Goal: Check status: Check status

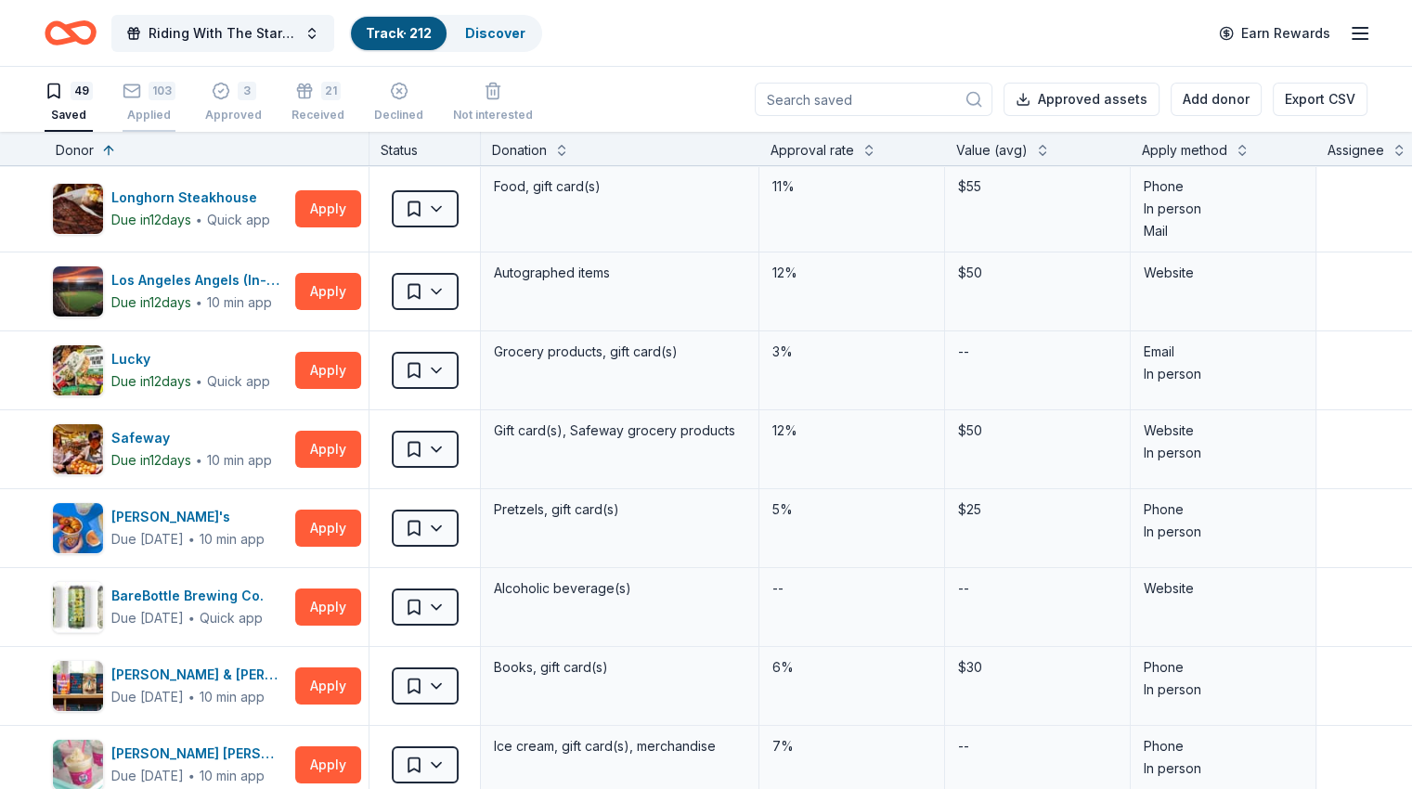
click at [175, 98] on div "103" at bounding box center [161, 91] width 27 height 19
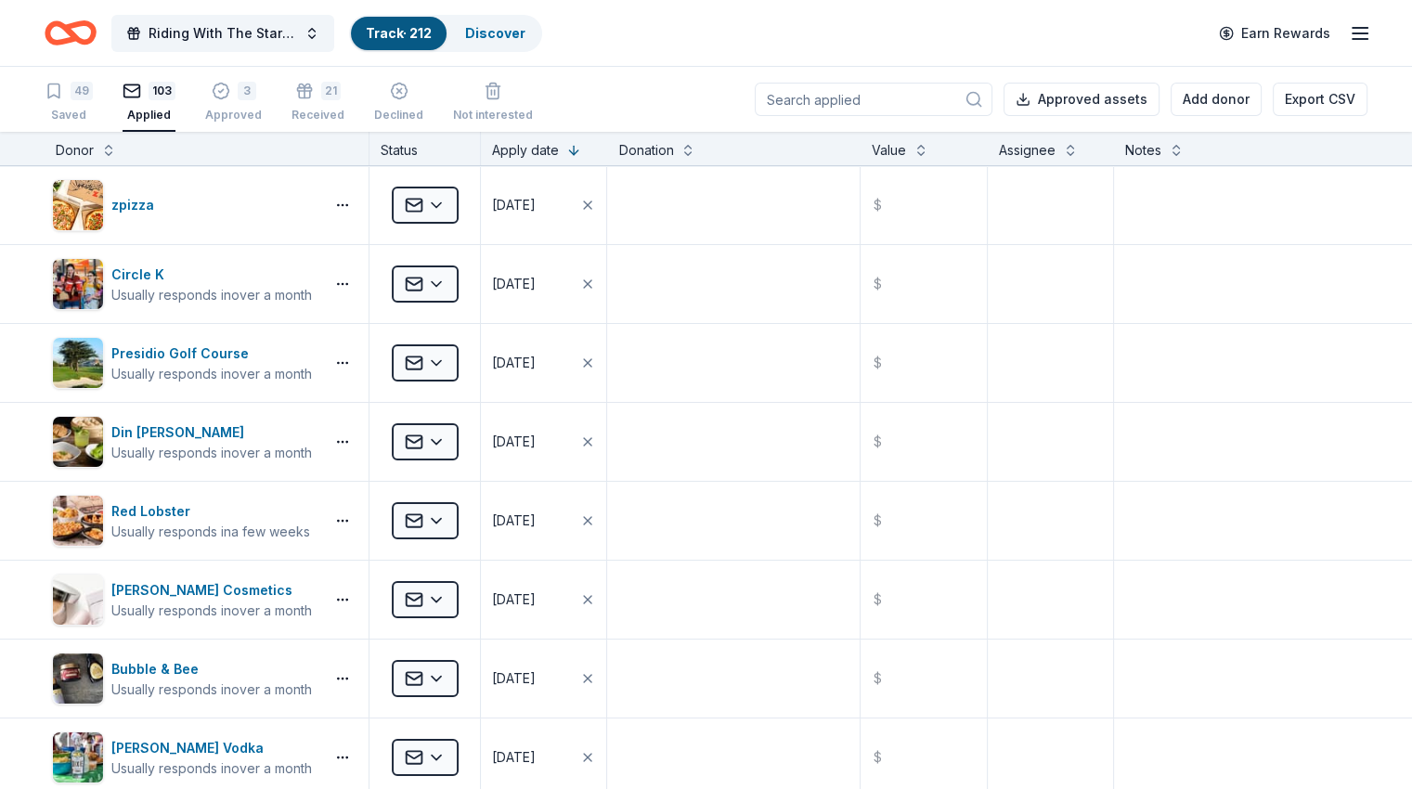
click at [817, 103] on input at bounding box center [874, 99] width 238 height 33
type input "no"
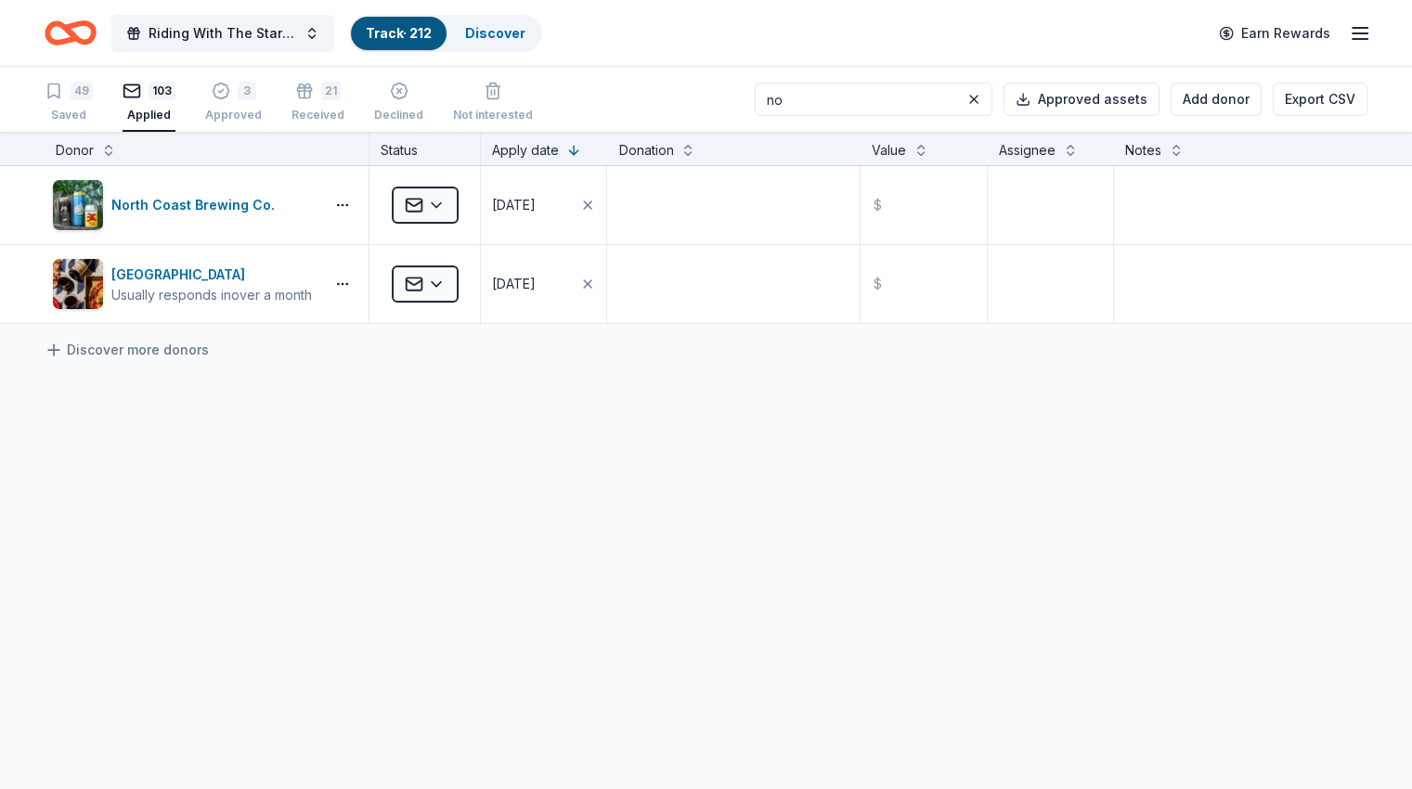
click at [856, 97] on input "no" at bounding box center [874, 99] width 238 height 33
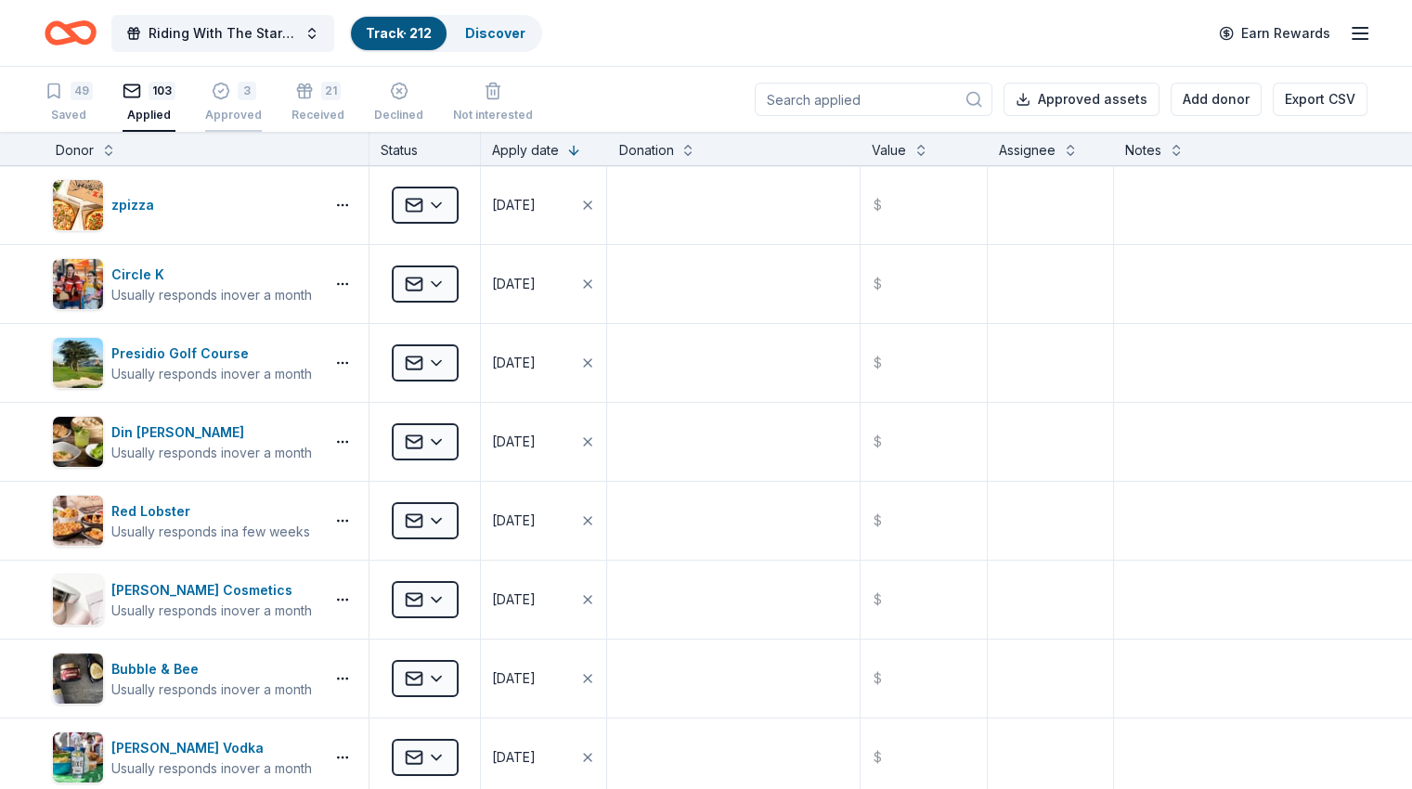
click at [258, 99] on div "3" at bounding box center [233, 91] width 57 height 19
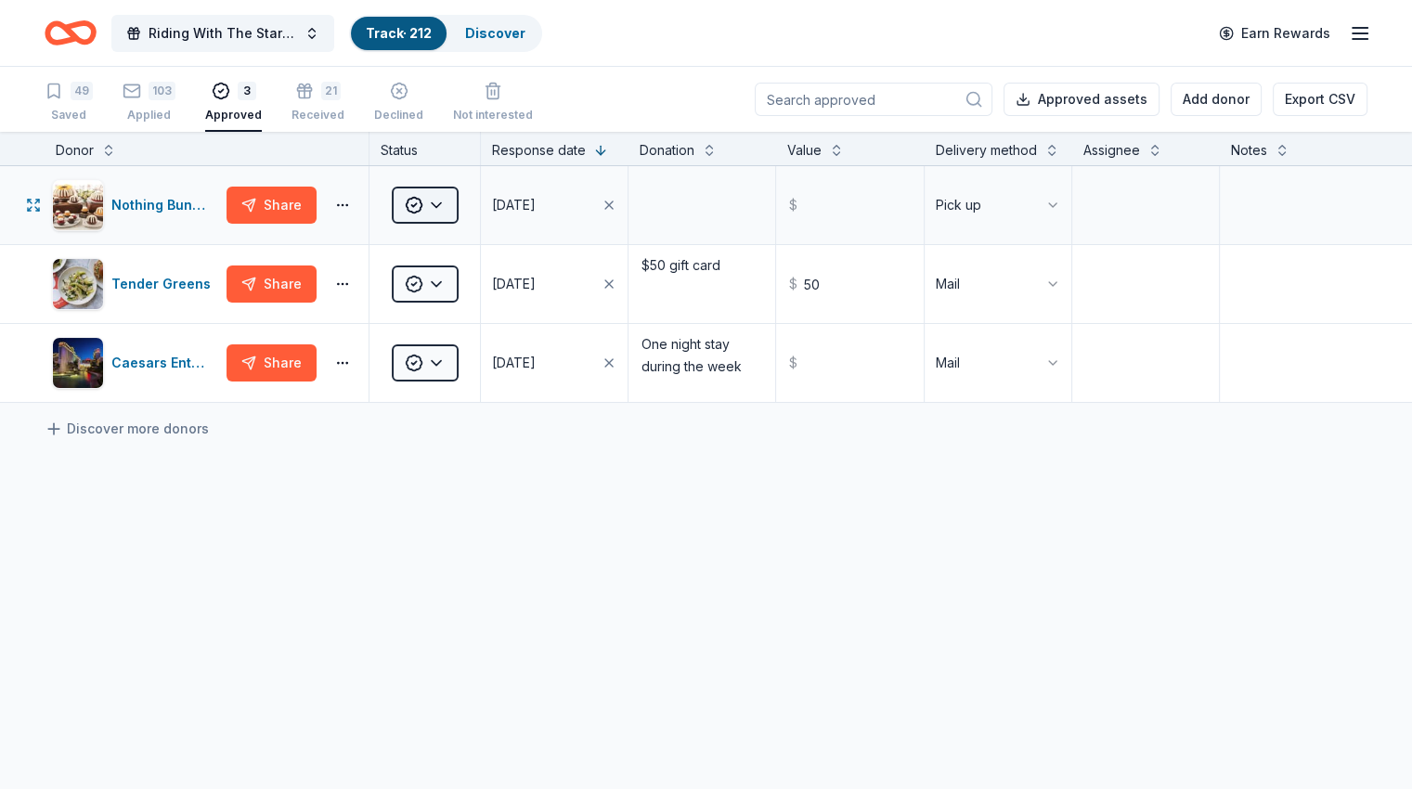
click at [471, 228] on html "Riding With The Stars Gala Track · 212 Discover Earn Rewards 49 Saved 103 Appli…" at bounding box center [706, 394] width 1412 height 789
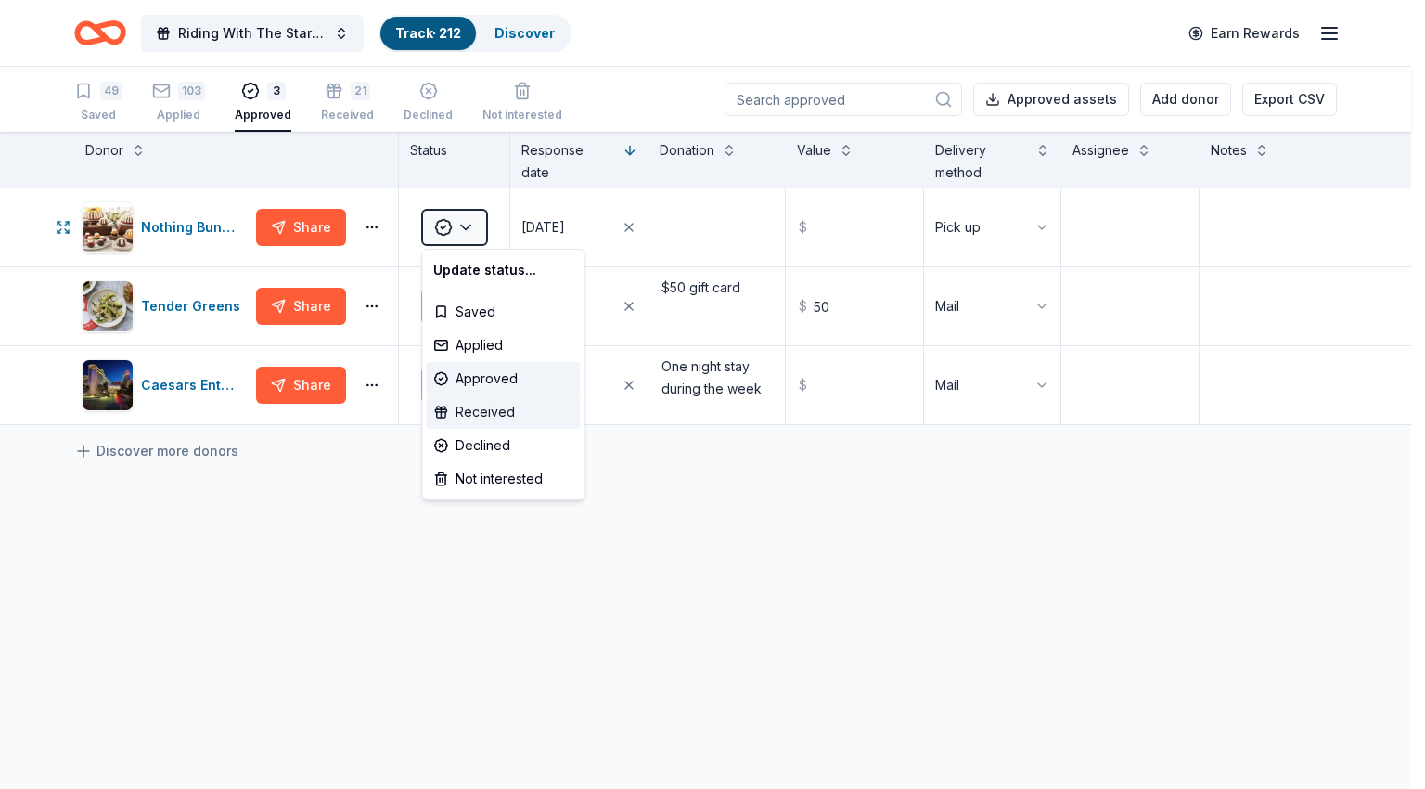
click at [494, 421] on div "Received" at bounding box center [503, 411] width 154 height 33
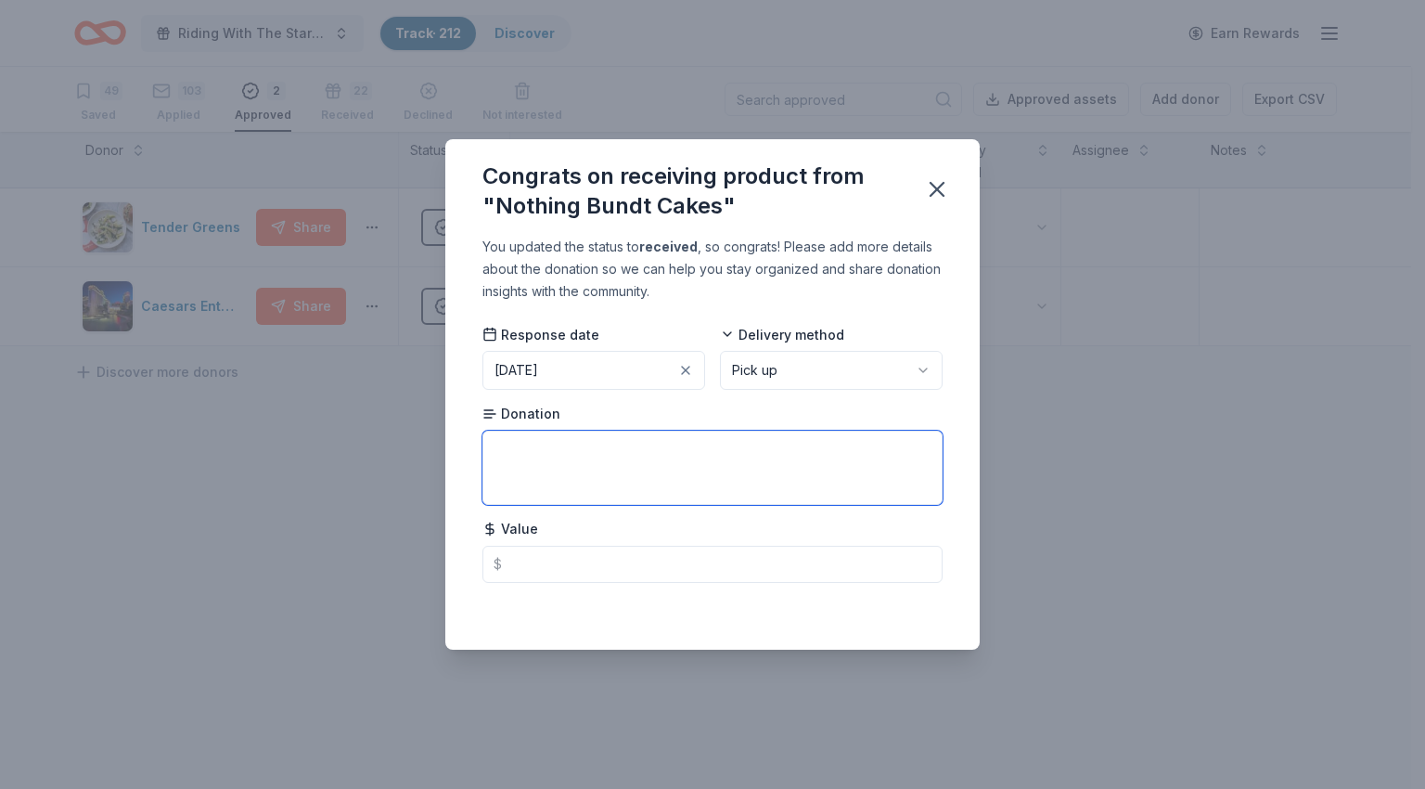
click at [646, 454] on textarea at bounding box center [713, 468] width 460 height 74
type textarea "3 certificates for 8"decorated cake"
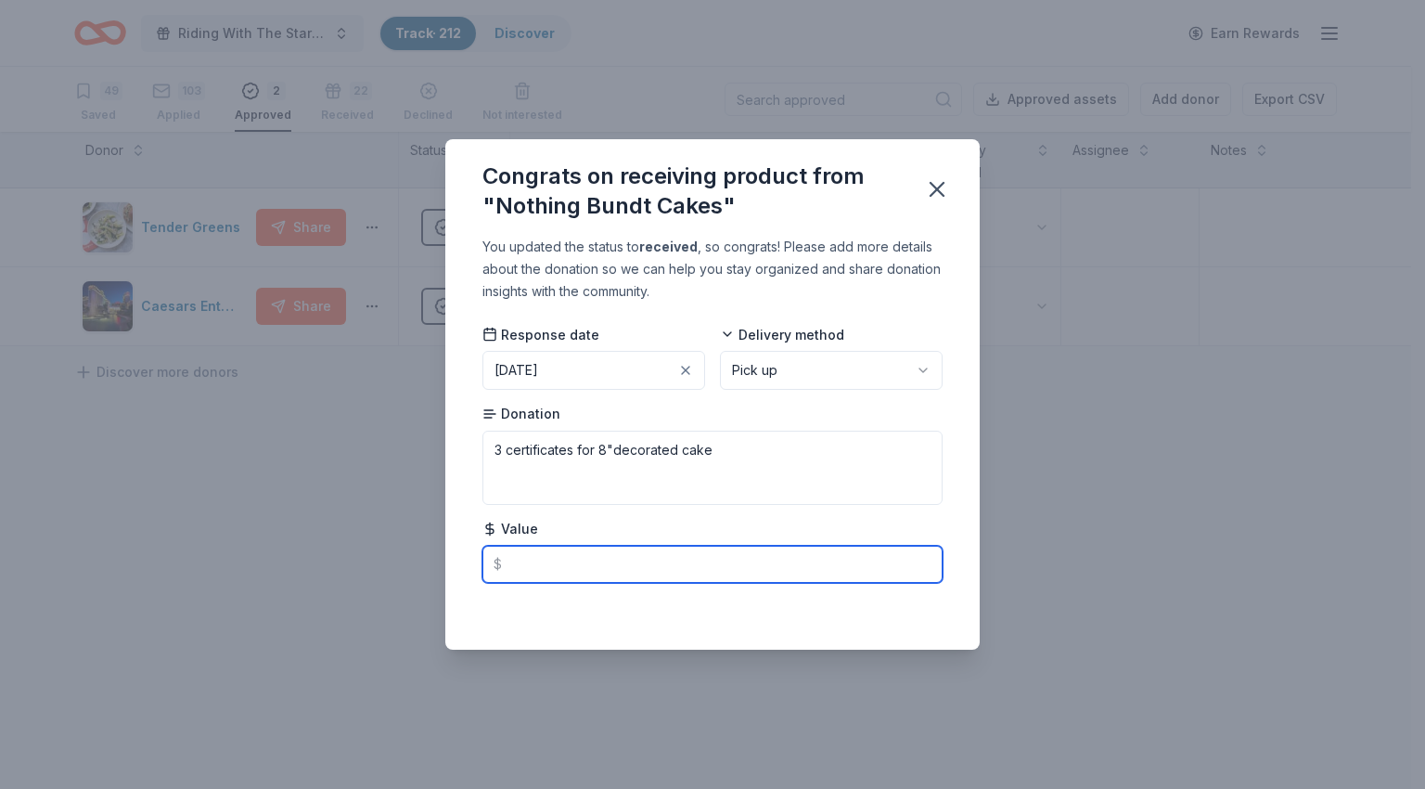
click at [704, 562] on input "text" at bounding box center [713, 564] width 460 height 37
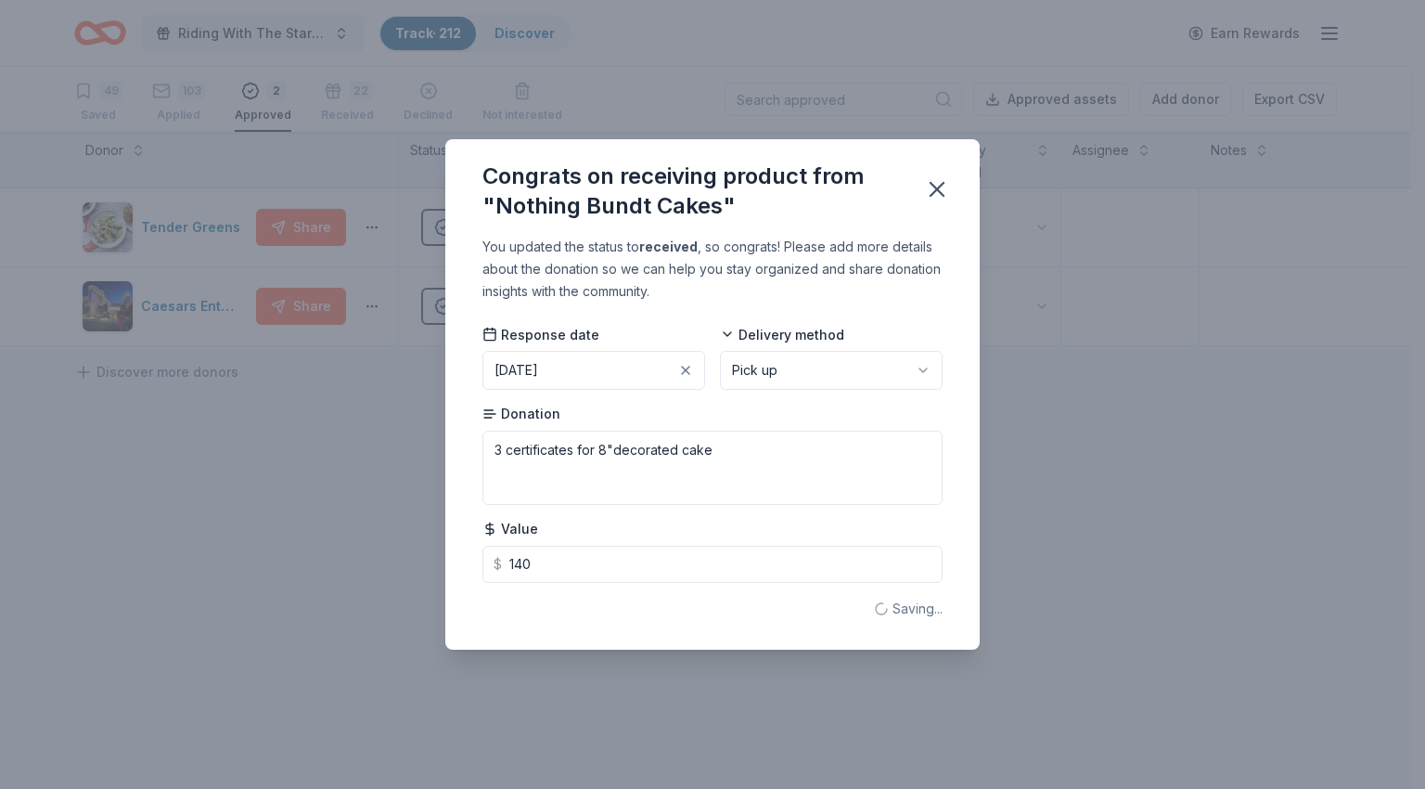
type input "140.00"
click at [947, 191] on icon "button" at bounding box center [937, 189] width 26 height 26
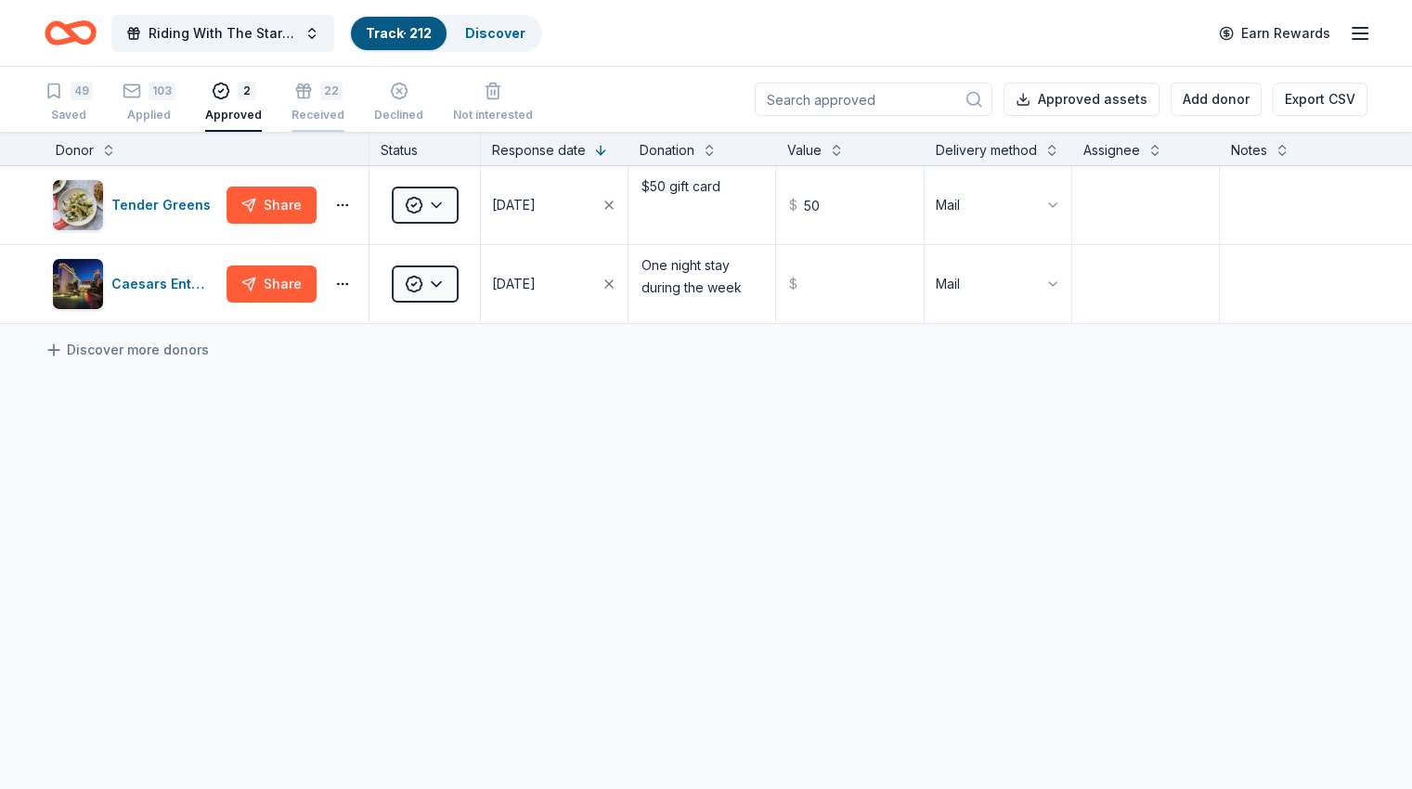
click at [342, 90] on div "22" at bounding box center [331, 80] width 22 height 19
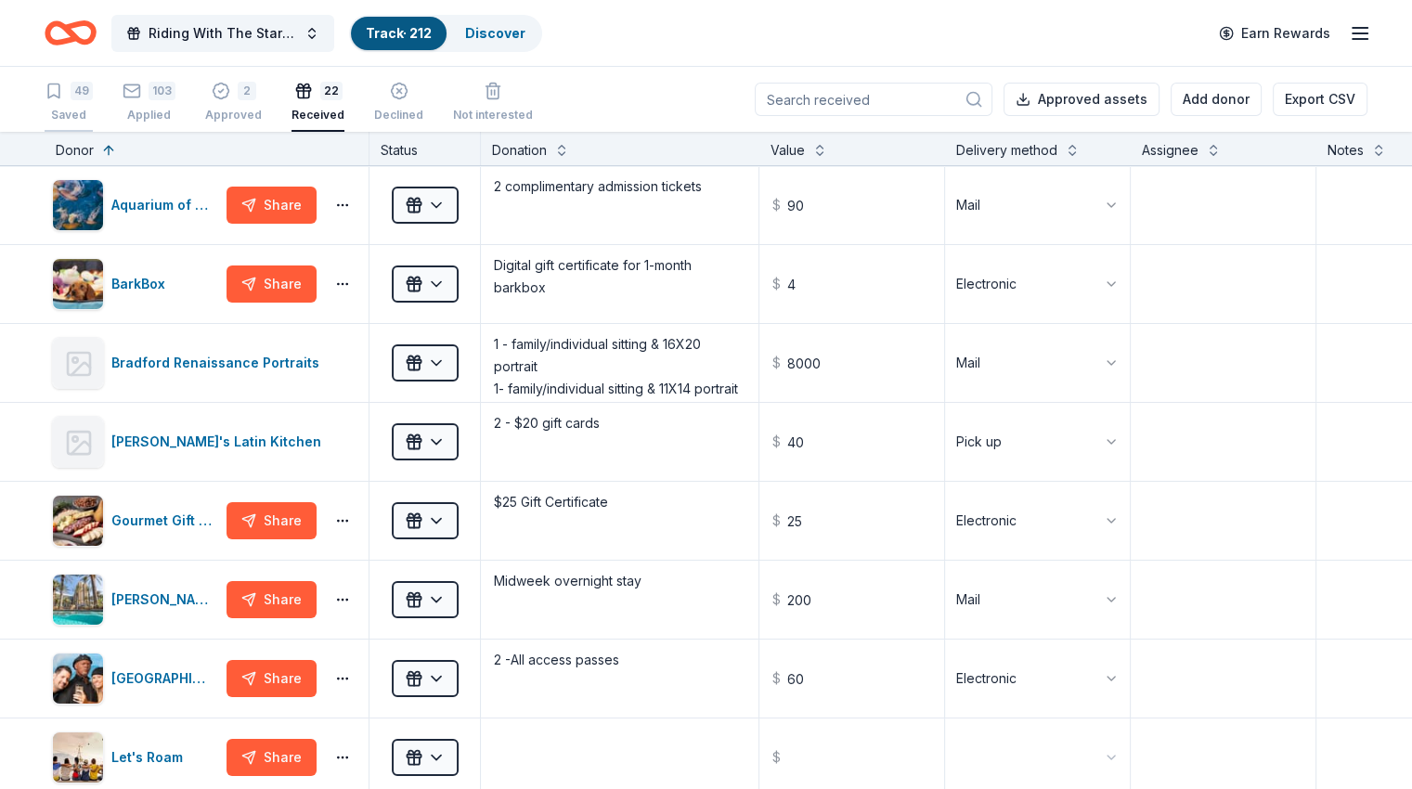
click at [93, 97] on div "49" at bounding box center [82, 91] width 22 height 19
